Goal: Information Seeking & Learning: Learn about a topic

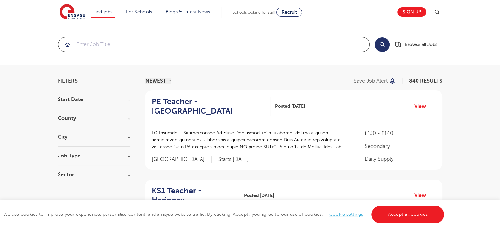
click at [146, 51] on input "search" at bounding box center [214, 44] width 312 height 14
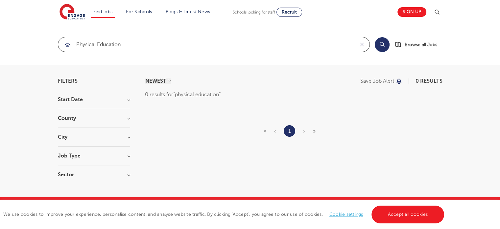
click button "Submit" at bounding box center [0, 0] width 0 height 0
click at [183, 44] on input "physical education" at bounding box center [206, 44] width 296 height 14
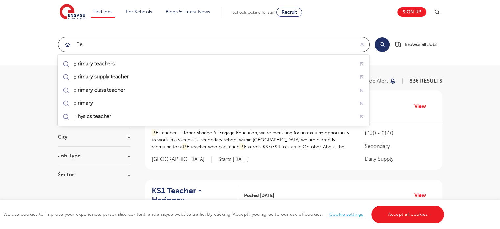
type input "pe"
click button "Submit" at bounding box center [0, 0] width 0 height 0
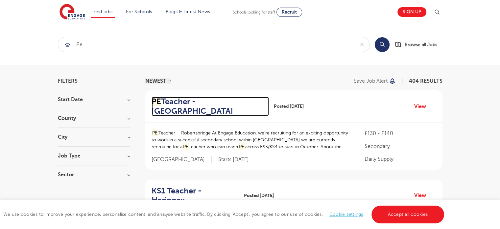
click at [178, 109] on h2 "PE Teacher - Robertsbridge" at bounding box center [208, 106] width 112 height 19
